Goal: Check status: Check status

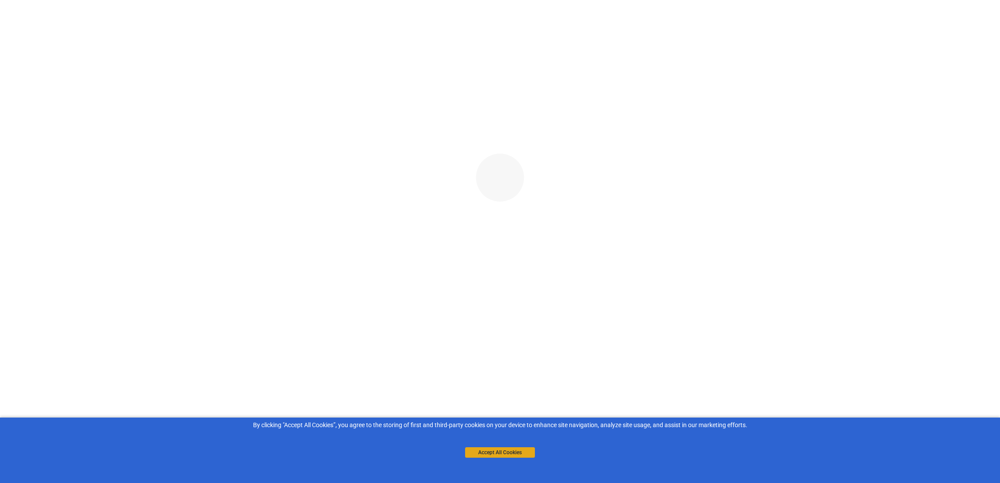
click at [515, 455] on button "Accept All Cookies" at bounding box center [500, 452] width 70 height 10
